Goal: Task Accomplishment & Management: Manage account settings

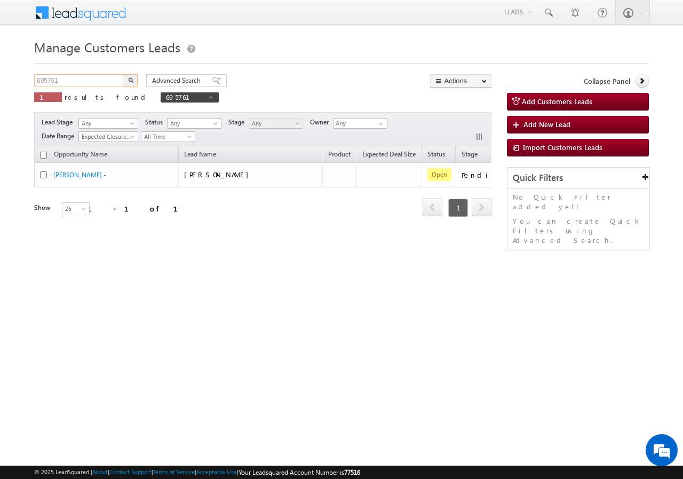
click at [85, 75] on input "695761" at bounding box center [79, 80] width 91 height 13
paste input "764318"
click at [129, 78] on img "button" at bounding box center [130, 79] width 5 height 5
click at [105, 80] on input "764318" at bounding box center [79, 80] width 91 height 13
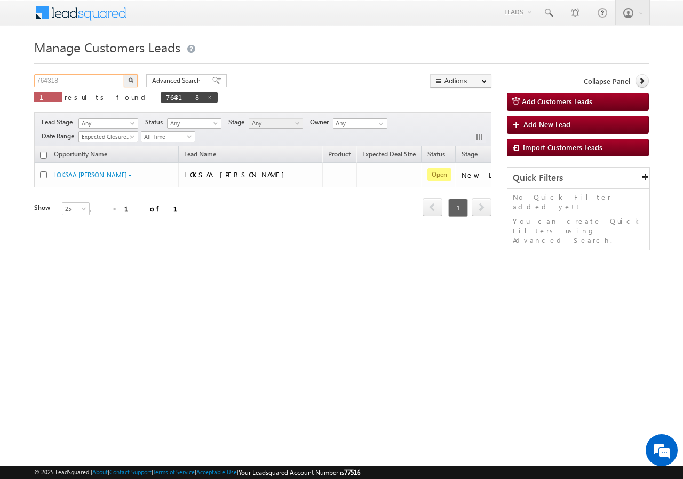
click at [105, 80] on input "764318" at bounding box center [79, 80] width 91 height 13
paste input "646"
type input "764646"
click at [132, 78] on img "button" at bounding box center [130, 79] width 5 height 5
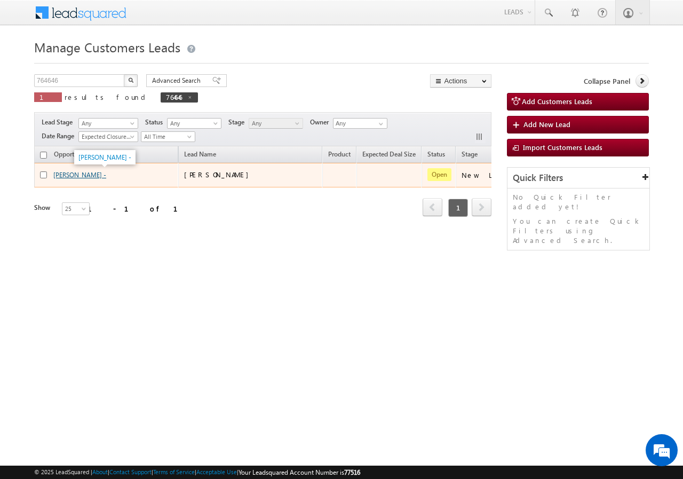
click at [93, 178] on link "[PERSON_NAME] -" at bounding box center [79, 175] width 53 height 8
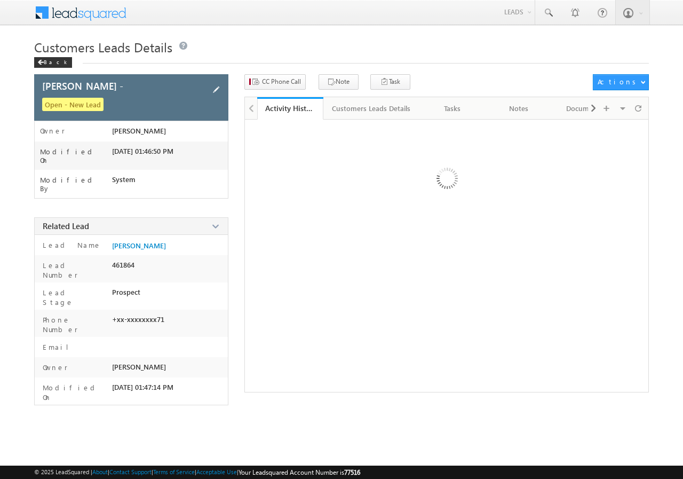
click at [218, 86] on span at bounding box center [216, 90] width 12 height 12
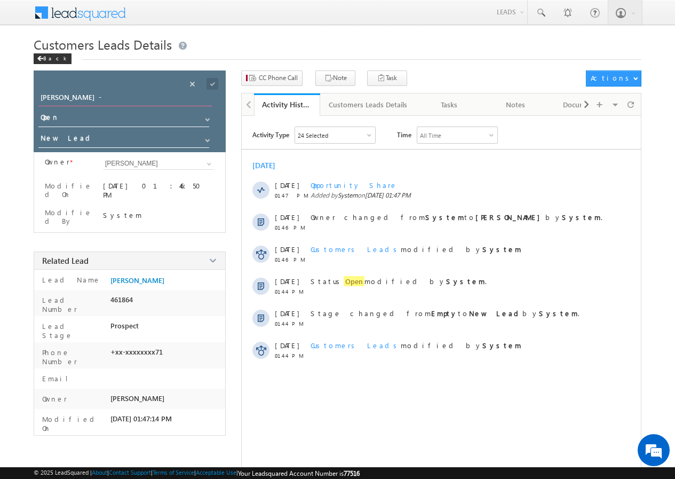
click at [119, 98] on input "[PERSON_NAME] -" at bounding box center [124, 98] width 173 height 15
type input "[PERSON_NAME]"
click at [213, 85] on span at bounding box center [213, 84] width 12 height 12
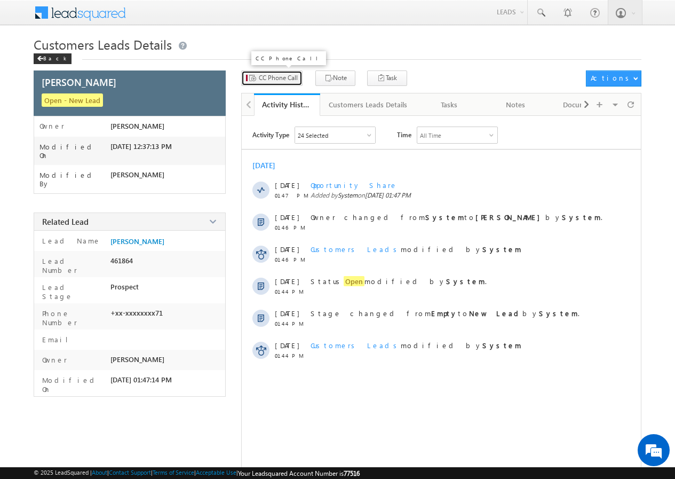
click at [278, 79] on span "CC Phone Call" at bounding box center [278, 78] width 39 height 10
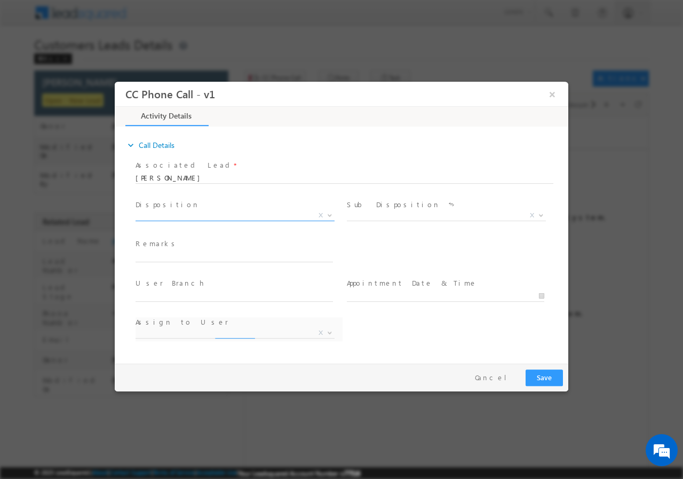
click at [194, 210] on span "X" at bounding box center [235, 215] width 199 height 11
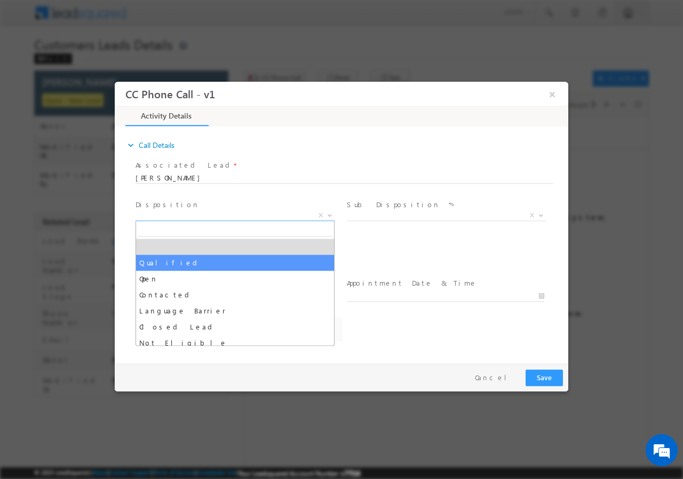
select select "Qualified"
select select "[EMAIL_ADDRESS][DOMAIN_NAME]"
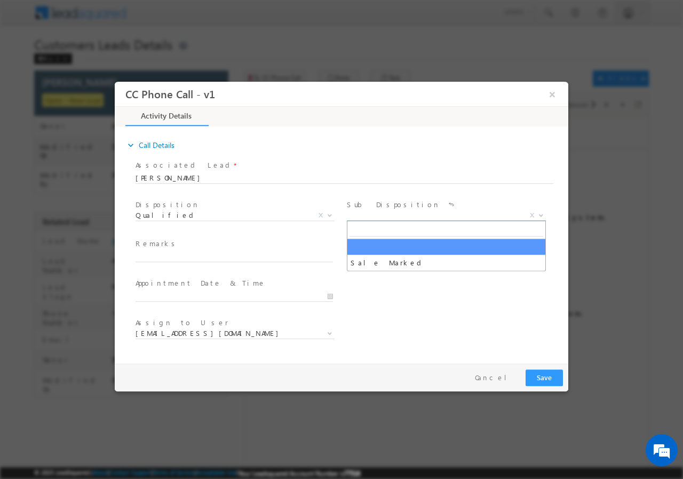
drag, startPoint x: 386, startPoint y: 214, endPoint x: 389, endPoint y: 227, distance: 13.1
click at [386, 215] on span "X" at bounding box center [446, 215] width 199 height 11
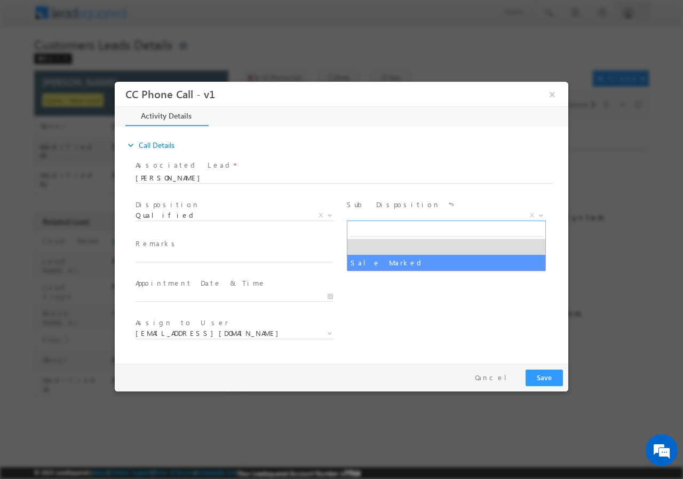
select select "Sale Marked"
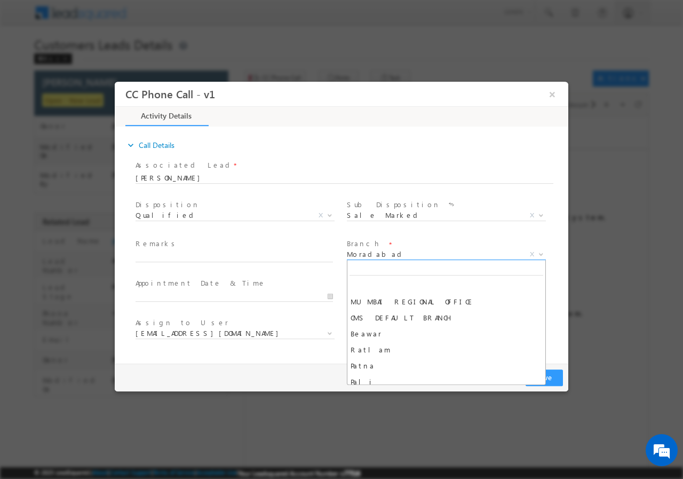
click at [385, 252] on span "Moradabad" at bounding box center [433, 254] width 173 height 10
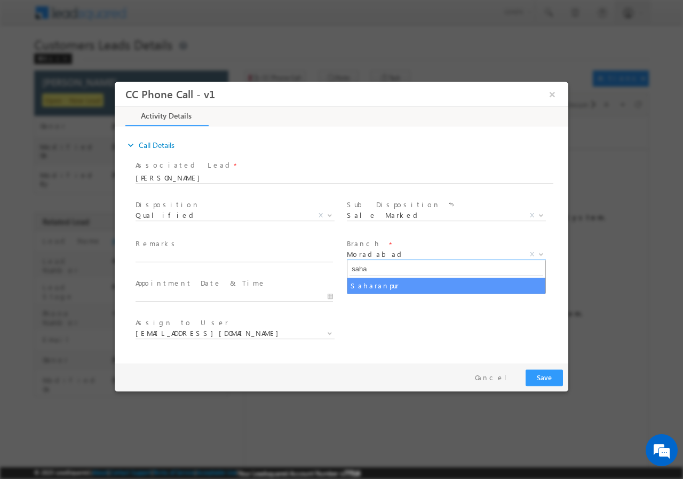
type input "saha"
select select "Saharanpur"
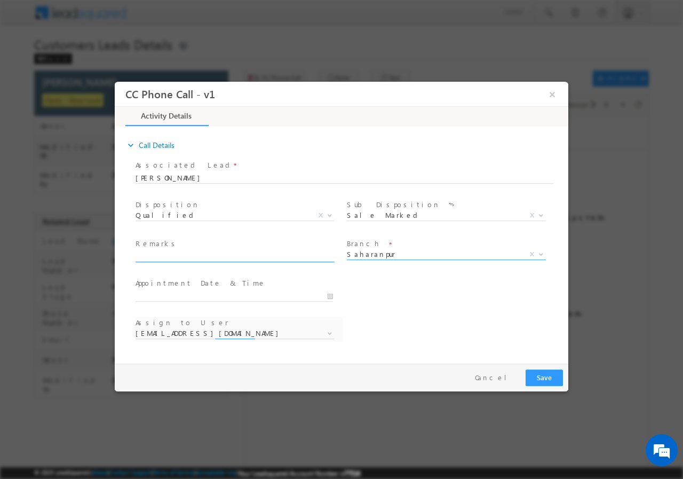
click at [191, 256] on input "text" at bounding box center [235, 256] width 198 height 11
select select "[PERSON_NAME][EMAIL_ADDRESS][DOMAIN_NAME]"
paste input "764646//VB_Know_More//[PERSON_NAME]//7037376371//LAP// loan req-5L// PV-60L(Reg…"
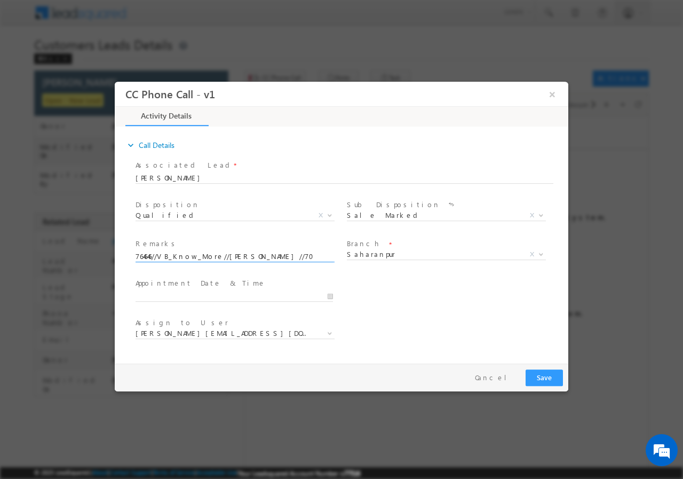
scroll to position [0, 467]
type input "764646//VB_Know_More//[PERSON_NAME]//7037376371//LAP// loan req-5L// PV-60L(Reg…"
click at [331, 297] on input "[DATE] 12:36 PM" at bounding box center [235, 295] width 198 height 11
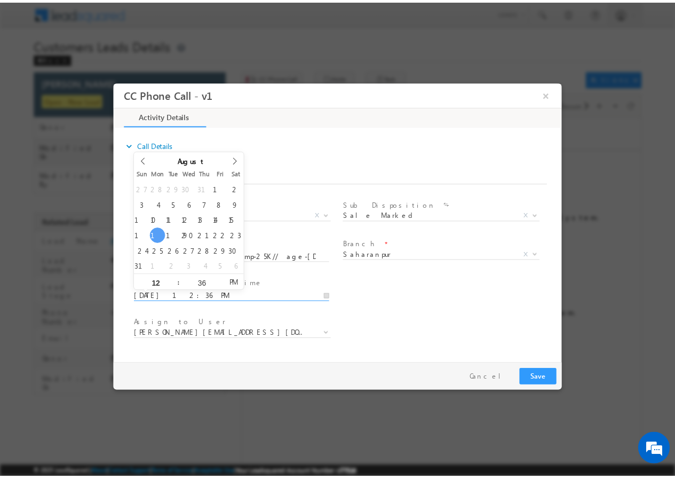
scroll to position [0, 0]
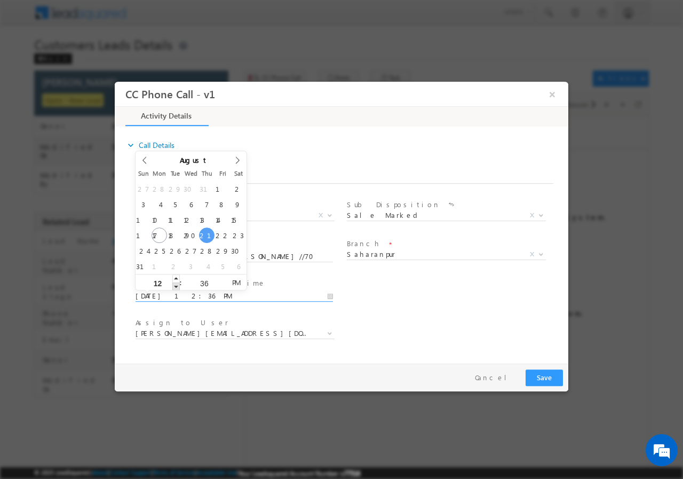
type input "[DATE] 11:36 AM"
type input "11"
click at [177, 286] on span at bounding box center [175, 286] width 7 height 8
click at [203, 284] on input "36" at bounding box center [204, 282] width 44 height 7
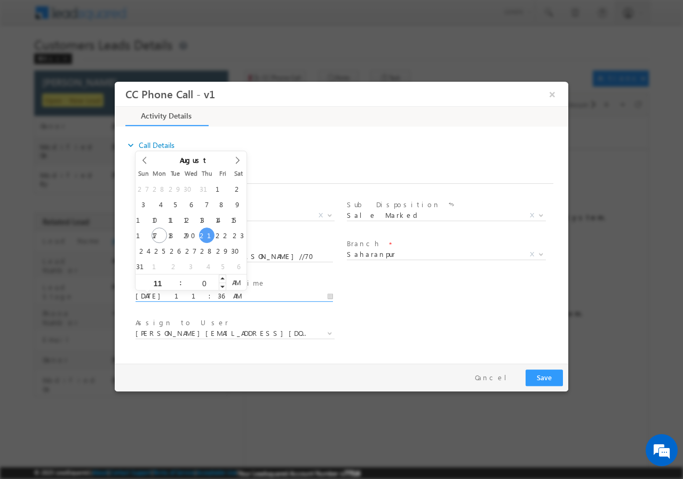
type input "00"
type input "[DATE] 11:00 AM"
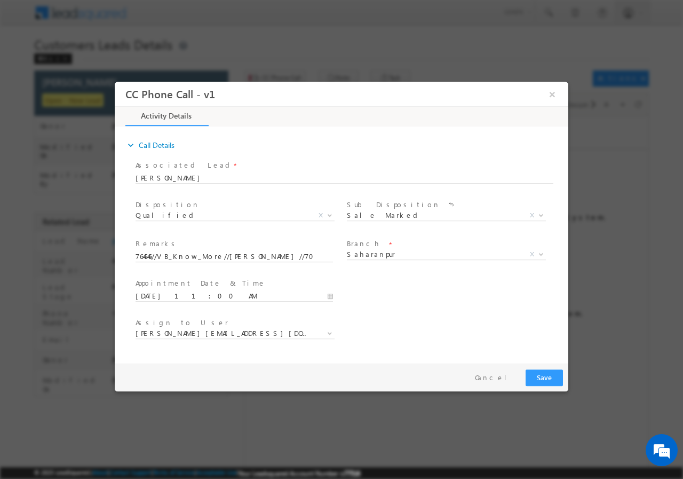
click at [469, 313] on div "User Branch * Appointment Date & Time * [DATE] 11:00 AM" at bounding box center [350, 295] width 435 height 40
click at [235, 335] on span "[PERSON_NAME][EMAIL_ADDRESS][DOMAIN_NAME]" at bounding box center [222, 333] width 173 height 10
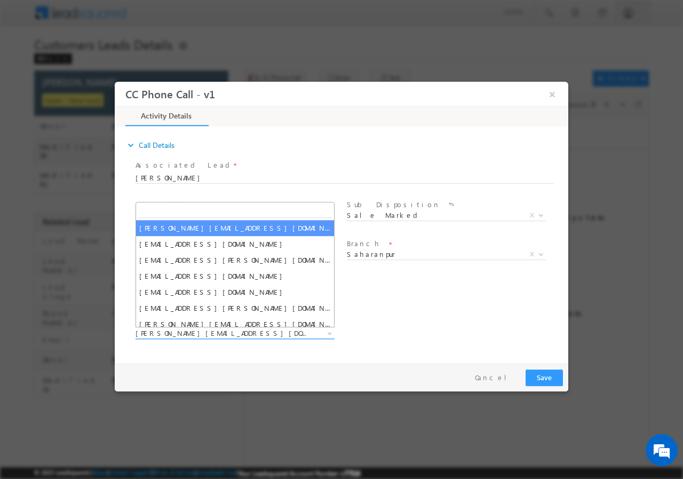
type input "[EMAIL_ADDRESS][DOMAIN_NAME]"
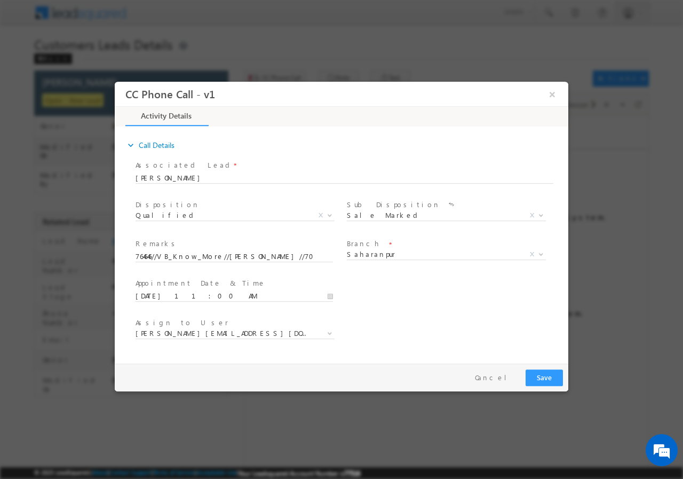
click at [385, 289] on div "User Branch * Appointment Date & Time * [DATE] 11:00 AM" at bounding box center [350, 295] width 435 height 40
click at [536, 374] on button "Save" at bounding box center [544, 377] width 37 height 17
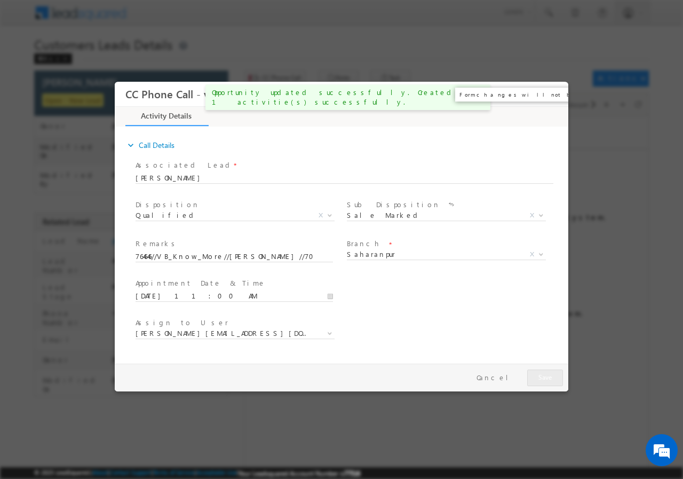
click at [551, 93] on button "×" at bounding box center [552, 94] width 18 height 20
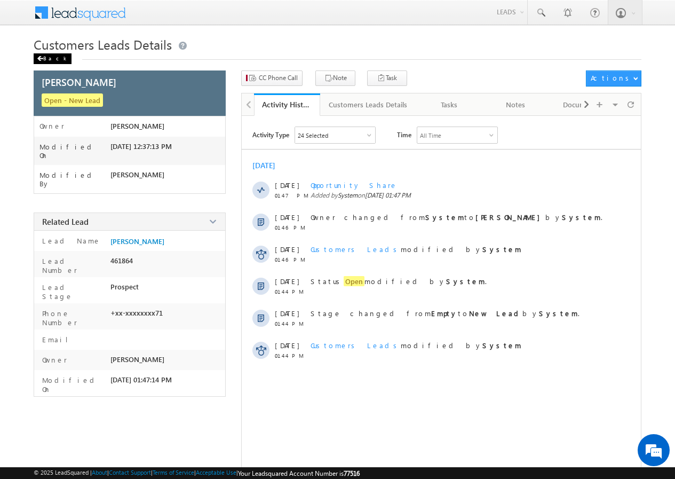
click at [49, 57] on div "Back" at bounding box center [53, 58] width 38 height 11
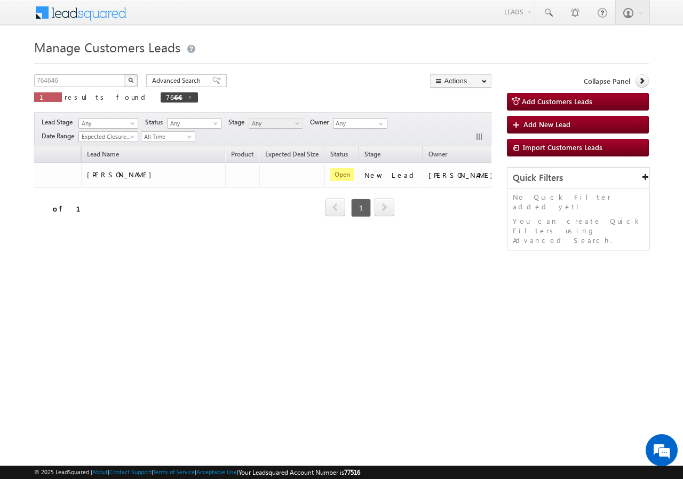
scroll to position [0, 100]
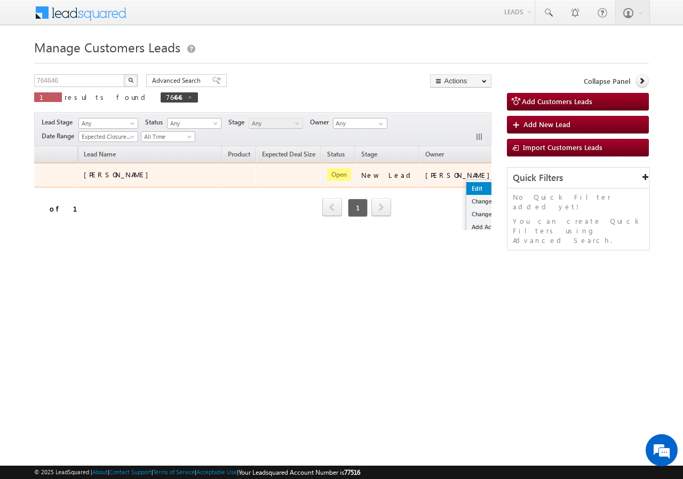
click at [467, 185] on link "Edit" at bounding box center [493, 188] width 53 height 13
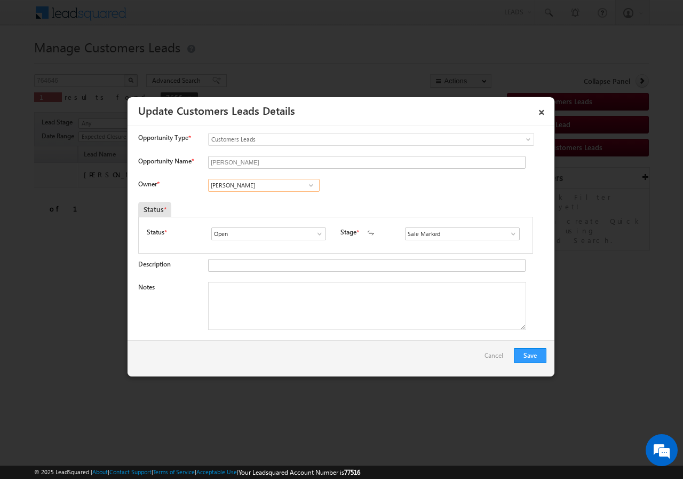
click at [244, 185] on input "Adnan Hasan" at bounding box center [264, 185] width 112 height 13
paste input "ankur.kumar1@sgrlimited.i"
click at [232, 202] on span "[EMAIL_ADDRESS][DOMAIN_NAME]" at bounding box center [260, 206] width 96 height 8
type input "Ankur Kumar"
click at [264, 302] on textarea "Notes" at bounding box center [367, 306] width 318 height 48
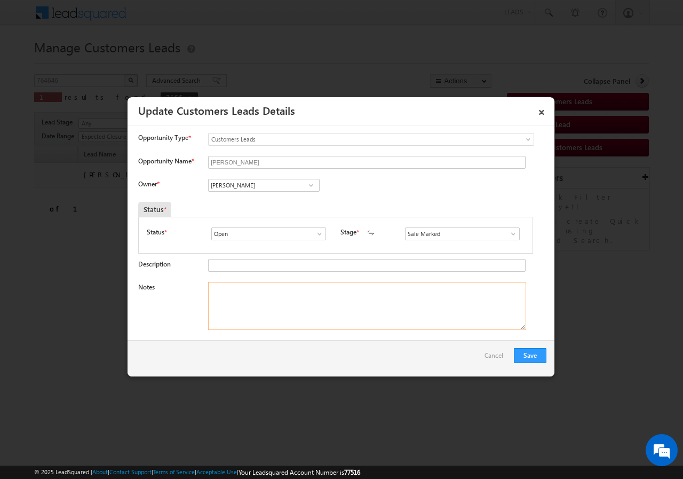
paste textarea "764646//VB_Know_More//Ashwini Kumar//7037376371//LAP// loan req-5L// PV-60L(Reg…"
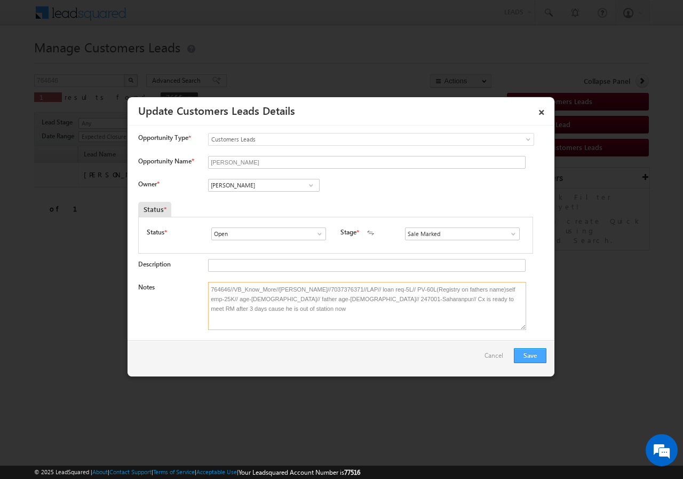
type textarea "764646//VB_Know_More//Ashwini Kumar//7037376371//LAP// loan req-5L// PV-60L(Reg…"
click at [533, 360] on button "Save" at bounding box center [530, 355] width 33 height 15
